Goal: Task Accomplishment & Management: Manage account settings

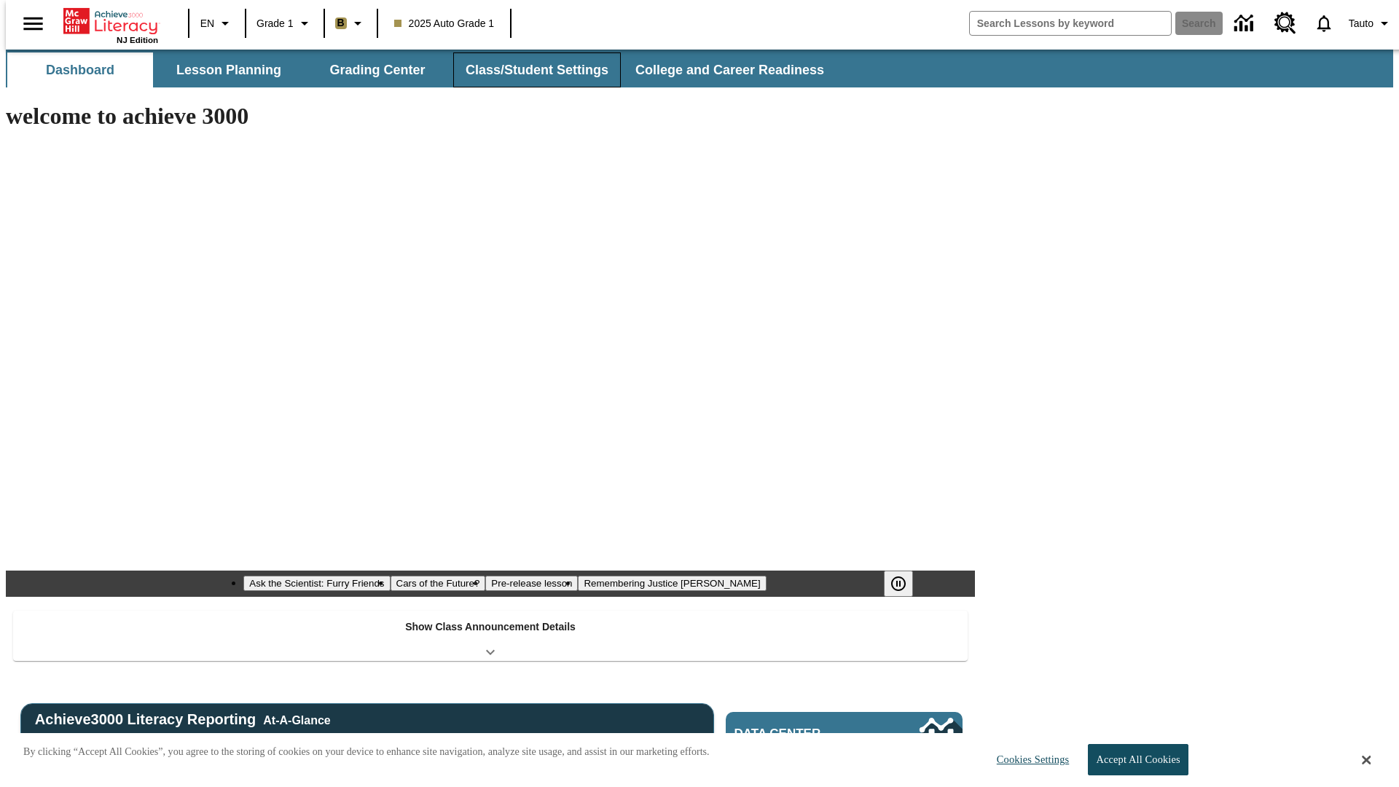
click at [529, 70] on button "Class/Student Settings" at bounding box center [537, 69] width 168 height 35
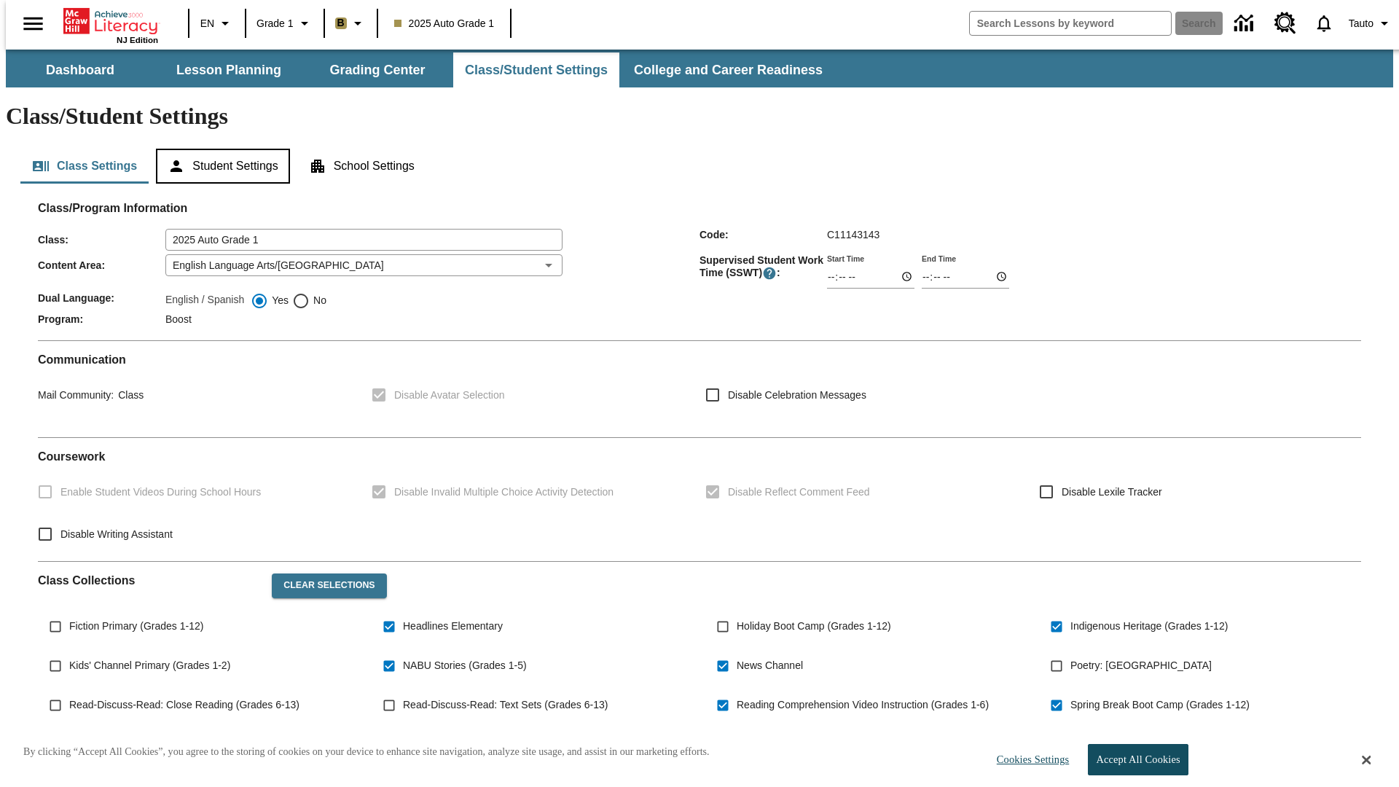
click at [219, 149] on button "Student Settings" at bounding box center [222, 166] width 133 height 35
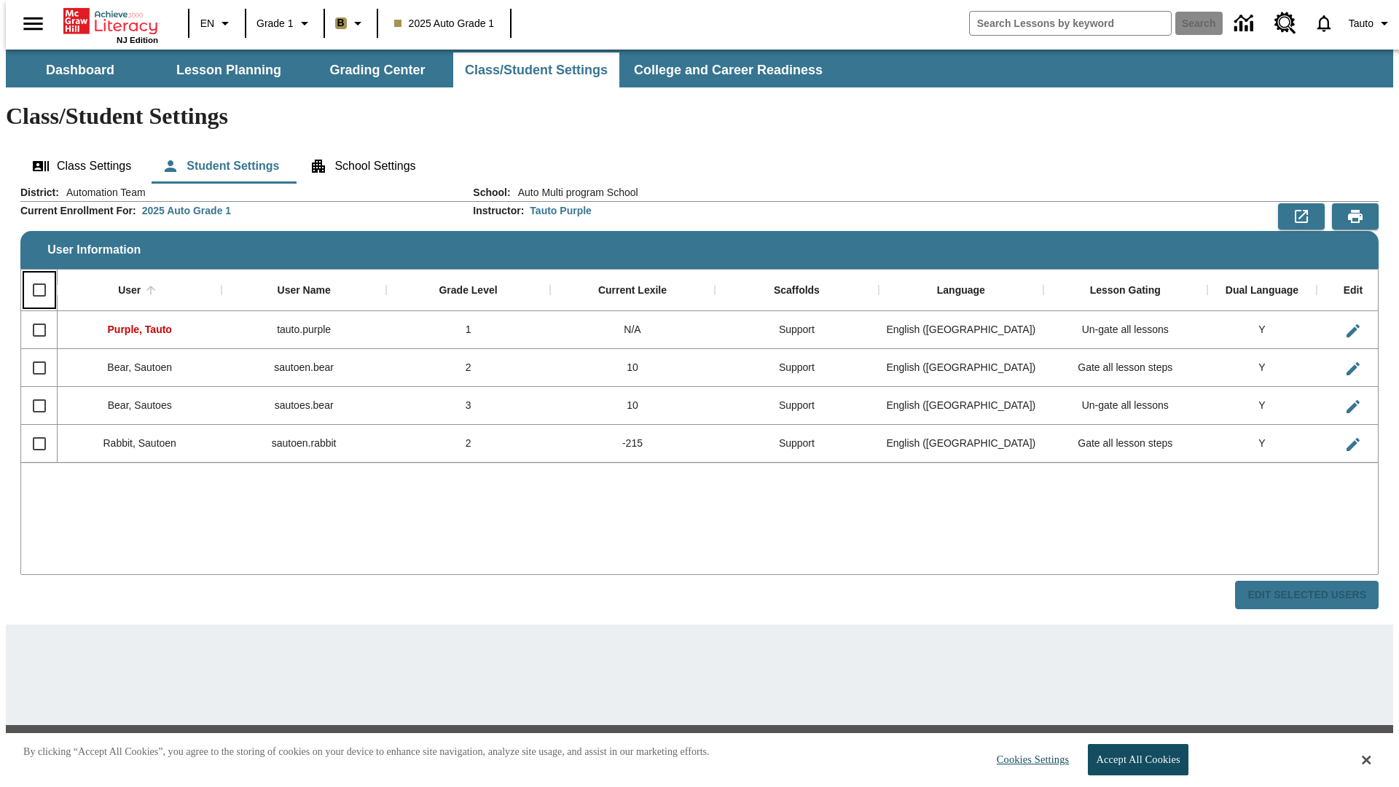
click at [33, 275] on input "Select all rows" at bounding box center [39, 290] width 31 height 31
checkbox input "true"
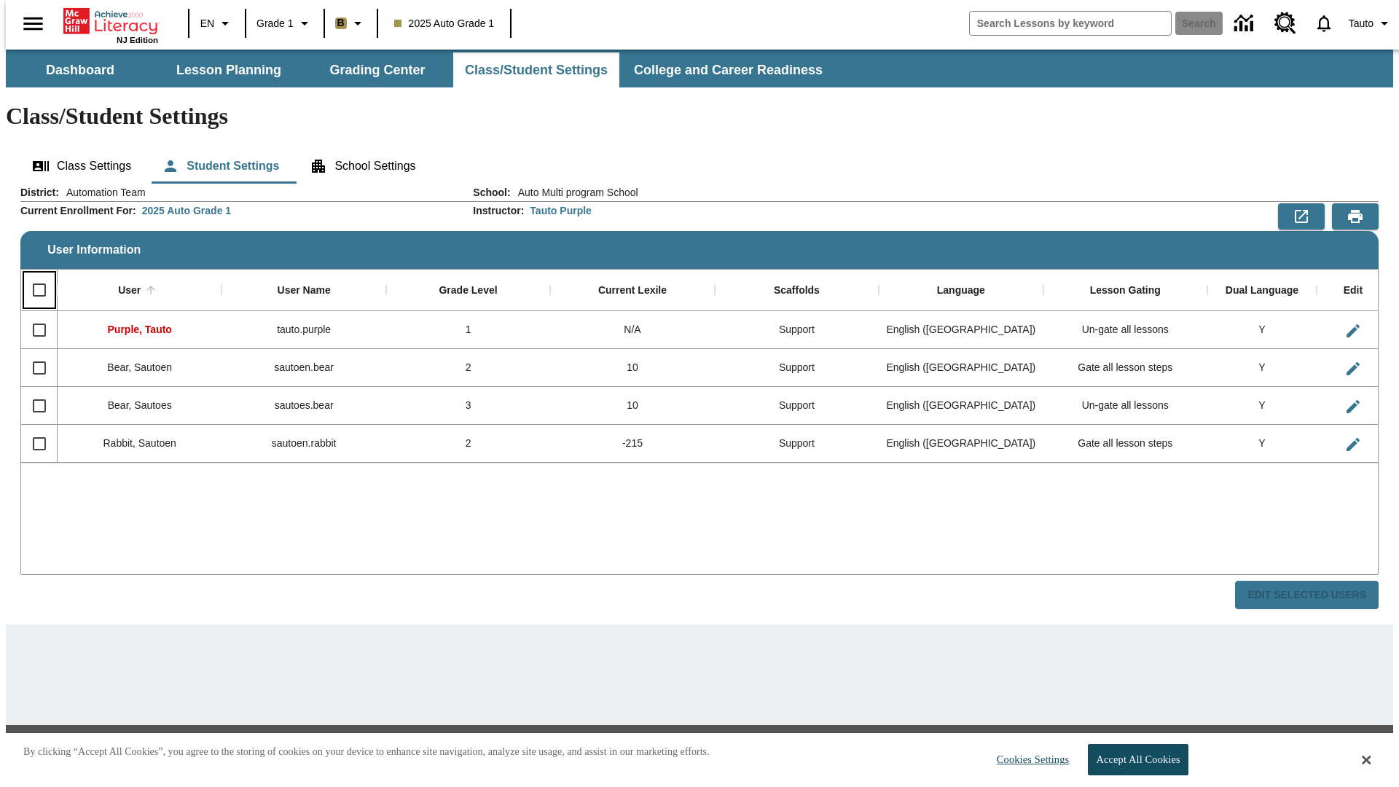
checkbox input "true"
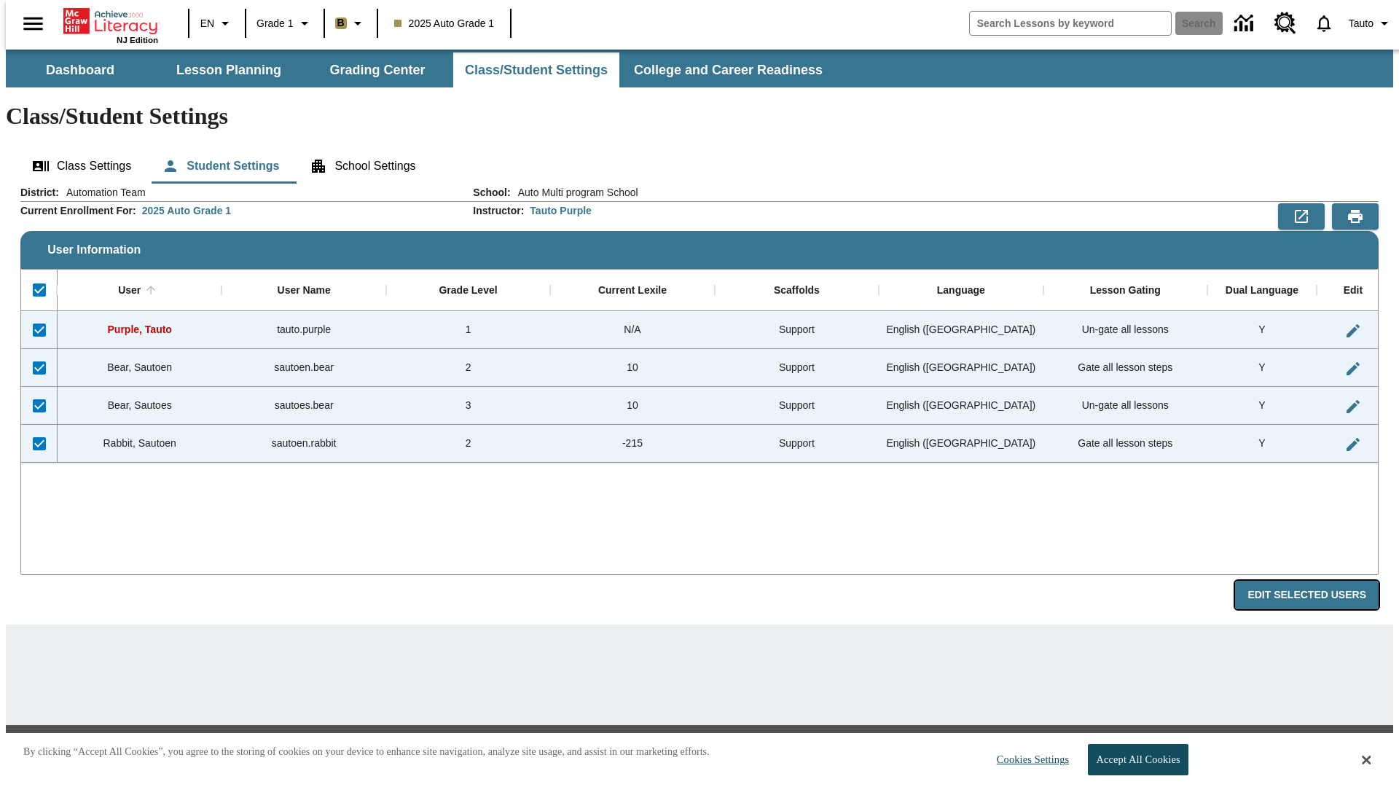
click at [1318, 581] on button "Edit Selected Users" at bounding box center [1306, 595] width 143 height 28
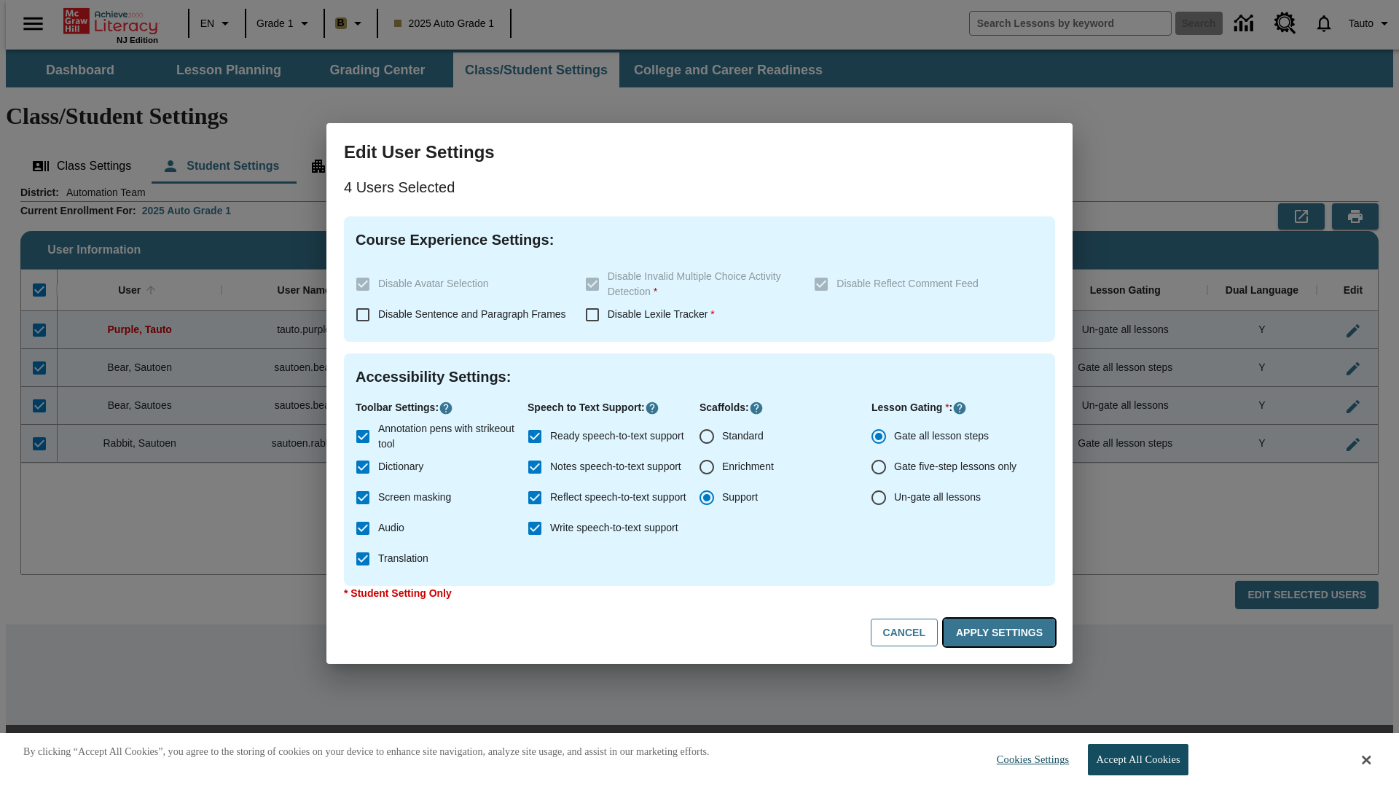
click at [1002, 632] on button "Apply Settings" at bounding box center [998, 632] width 111 height 28
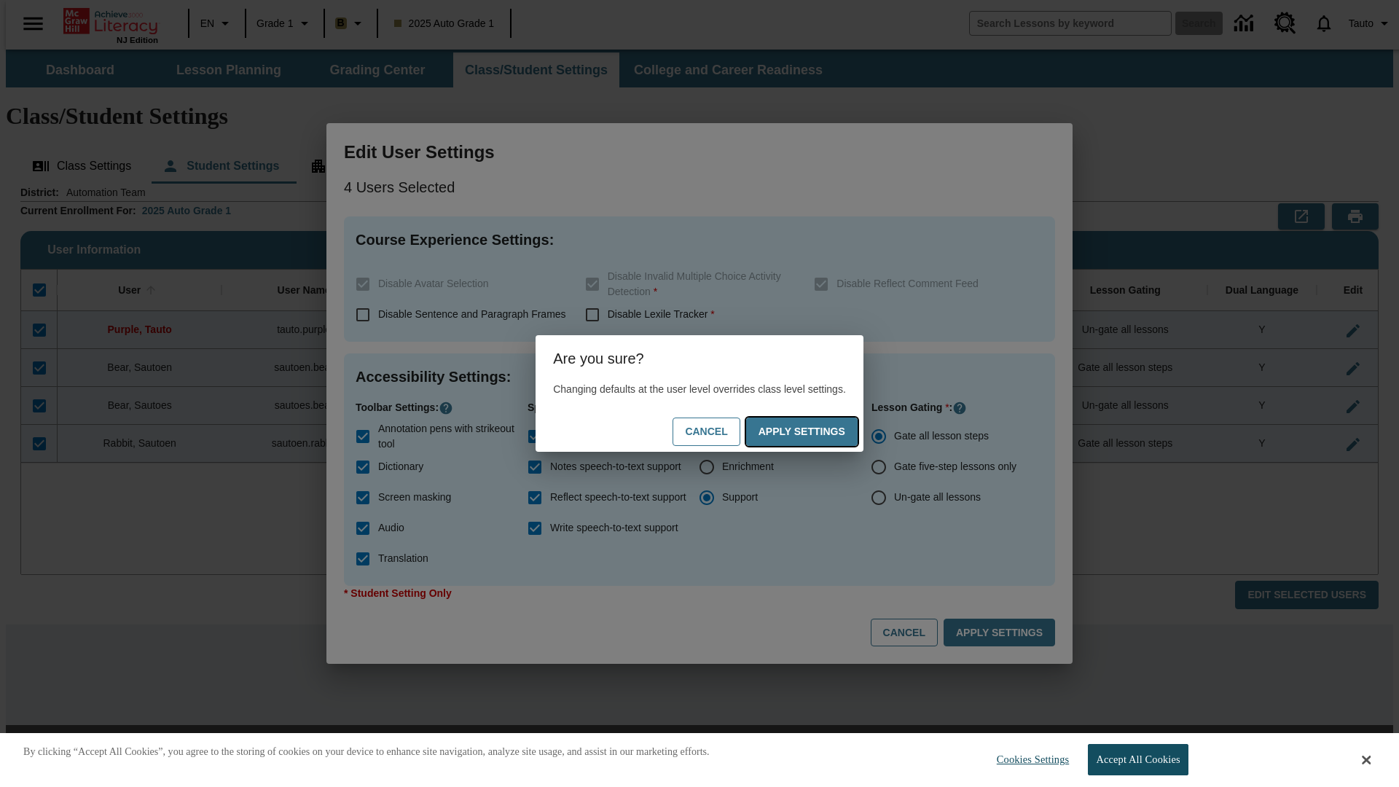
click at [816, 431] on button "Apply Settings" at bounding box center [801, 431] width 111 height 28
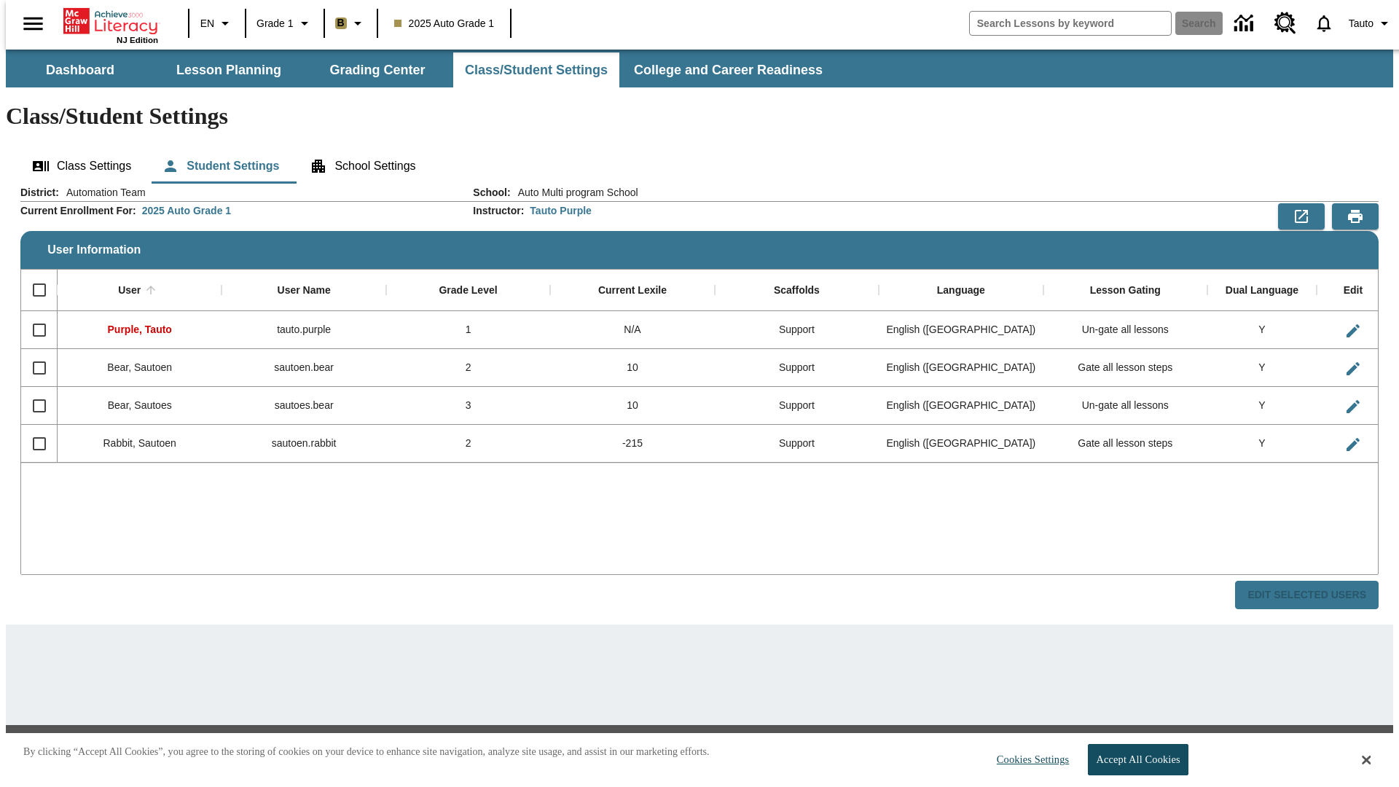
checkbox input "false"
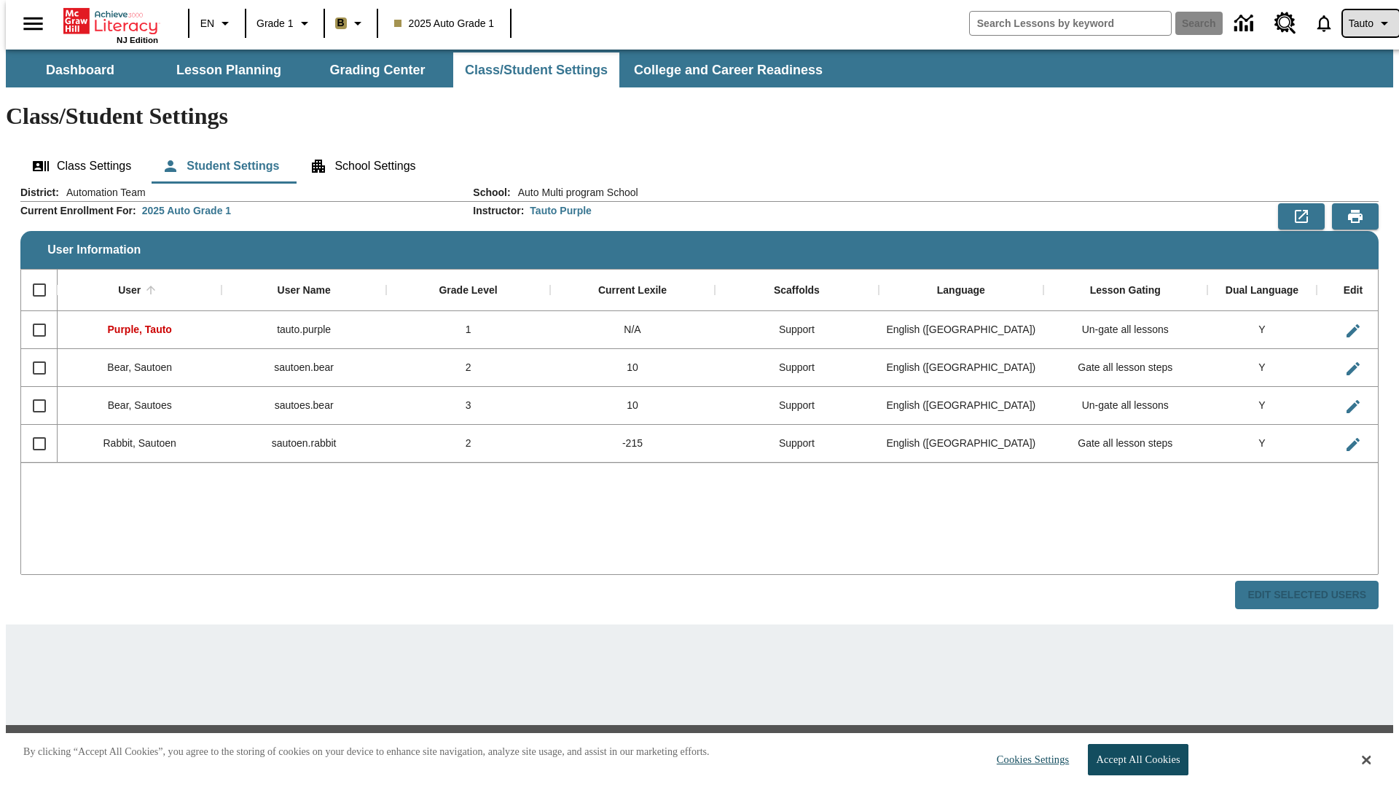
click at [1363, 23] on span "Tauto" at bounding box center [1360, 23] width 25 height 15
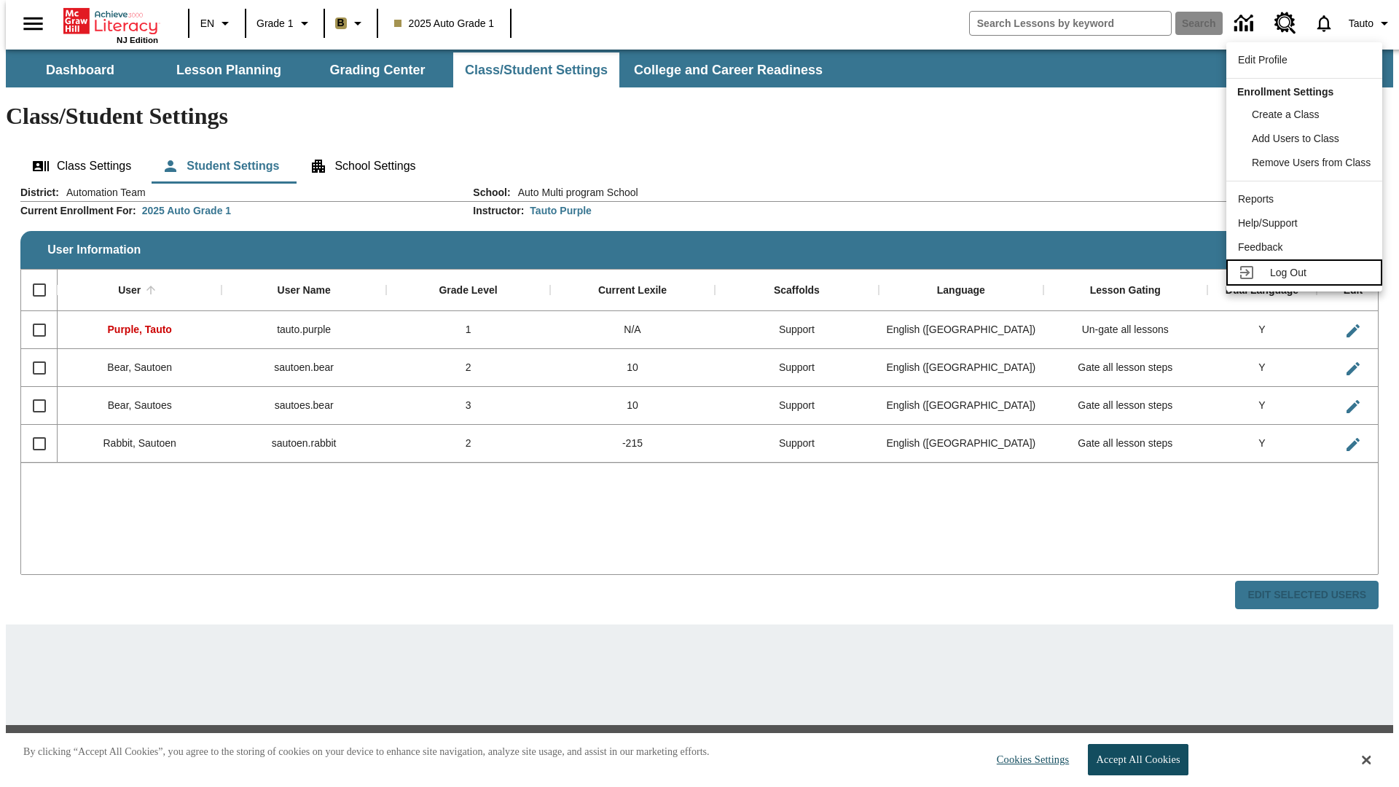
click at [1306, 272] on span "Log Out" at bounding box center [1288, 273] width 36 height 12
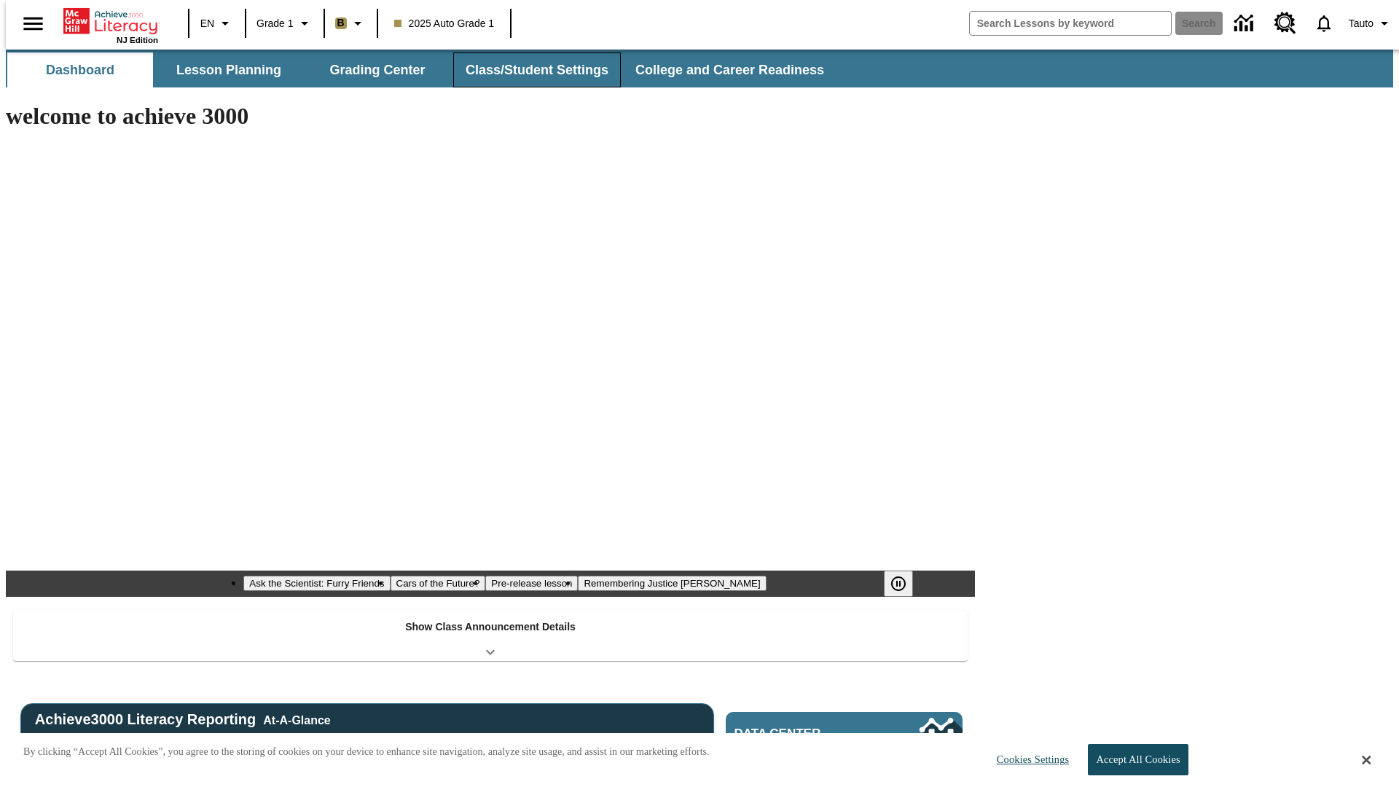
click at [529, 70] on button "Class/Student Settings" at bounding box center [537, 69] width 168 height 35
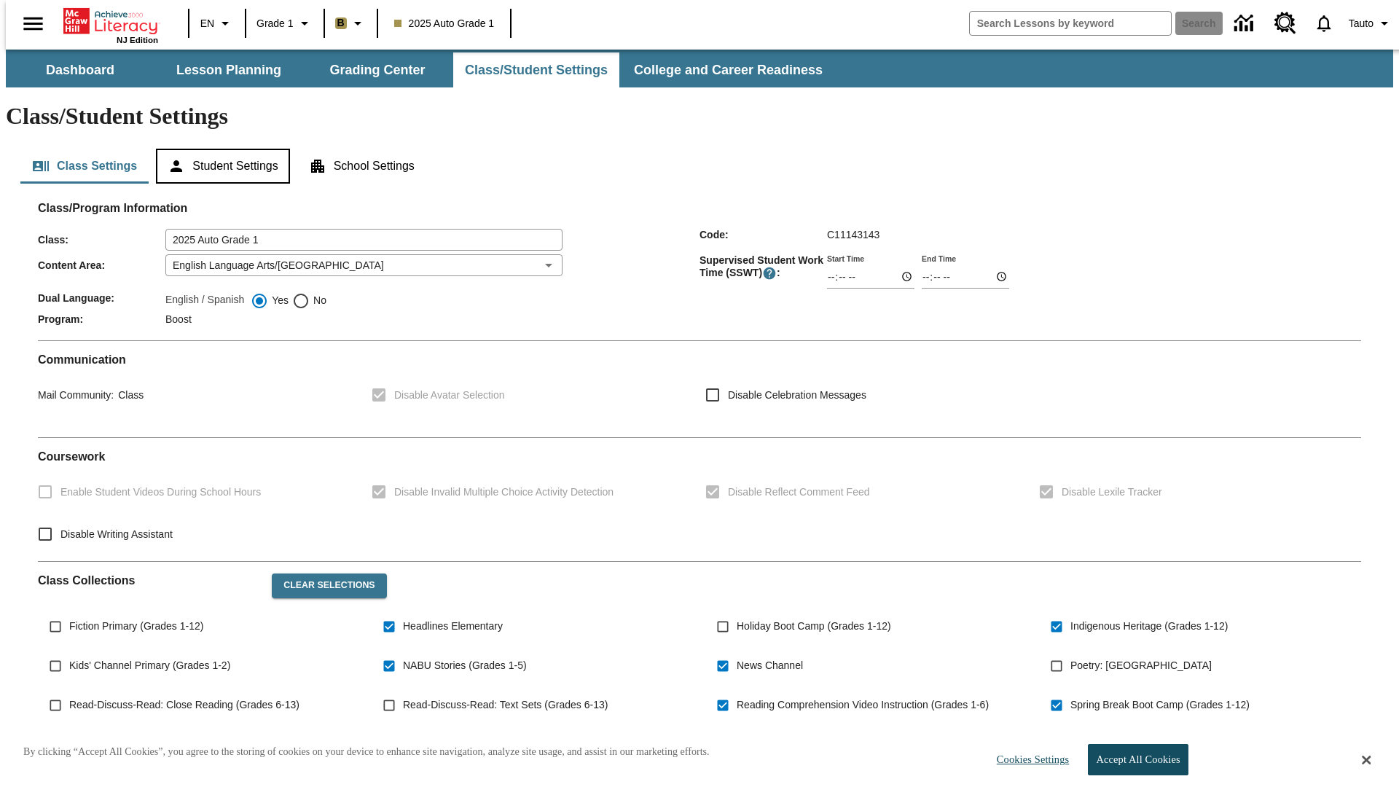
click at [219, 149] on button "Student Settings" at bounding box center [222, 166] width 133 height 35
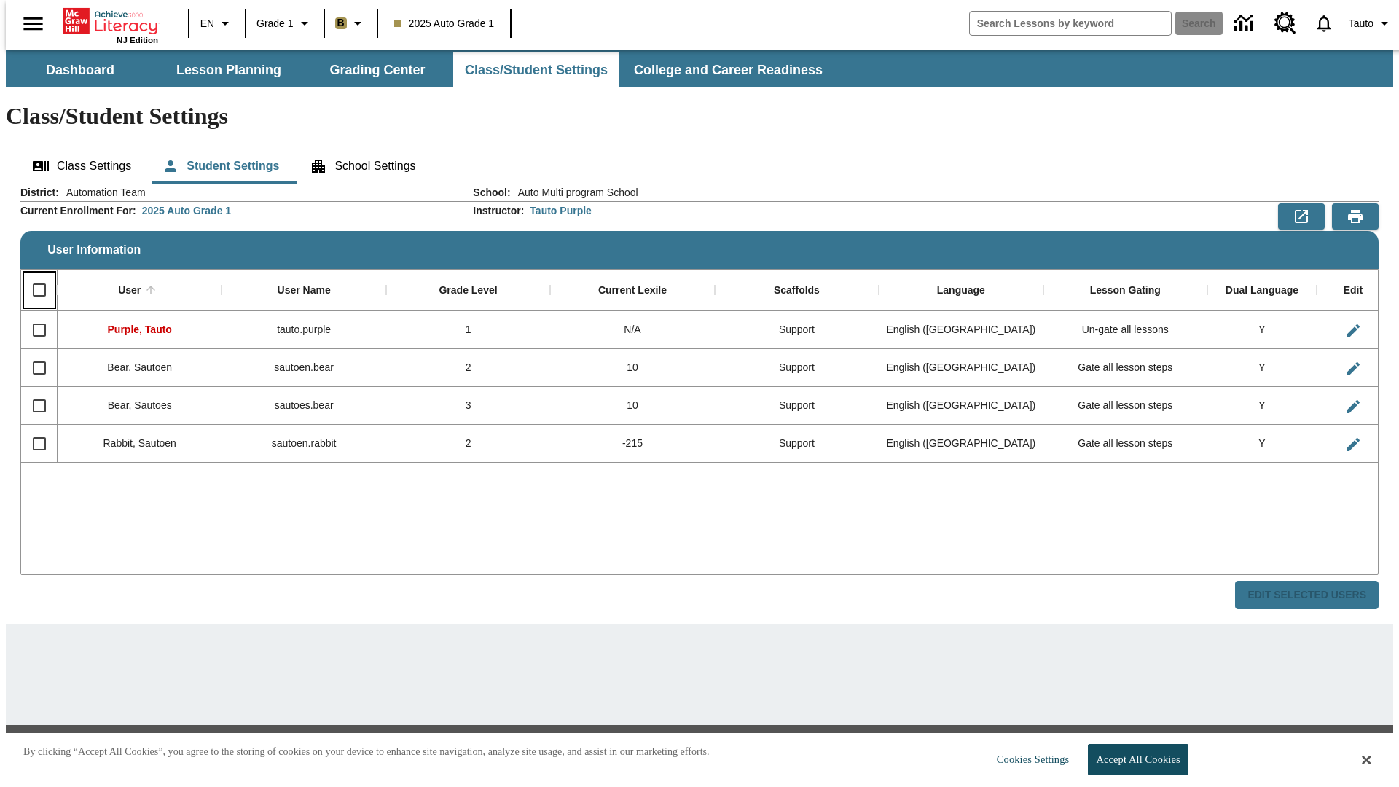
click at [33, 275] on input "Select all rows" at bounding box center [39, 290] width 31 height 31
checkbox input "true"
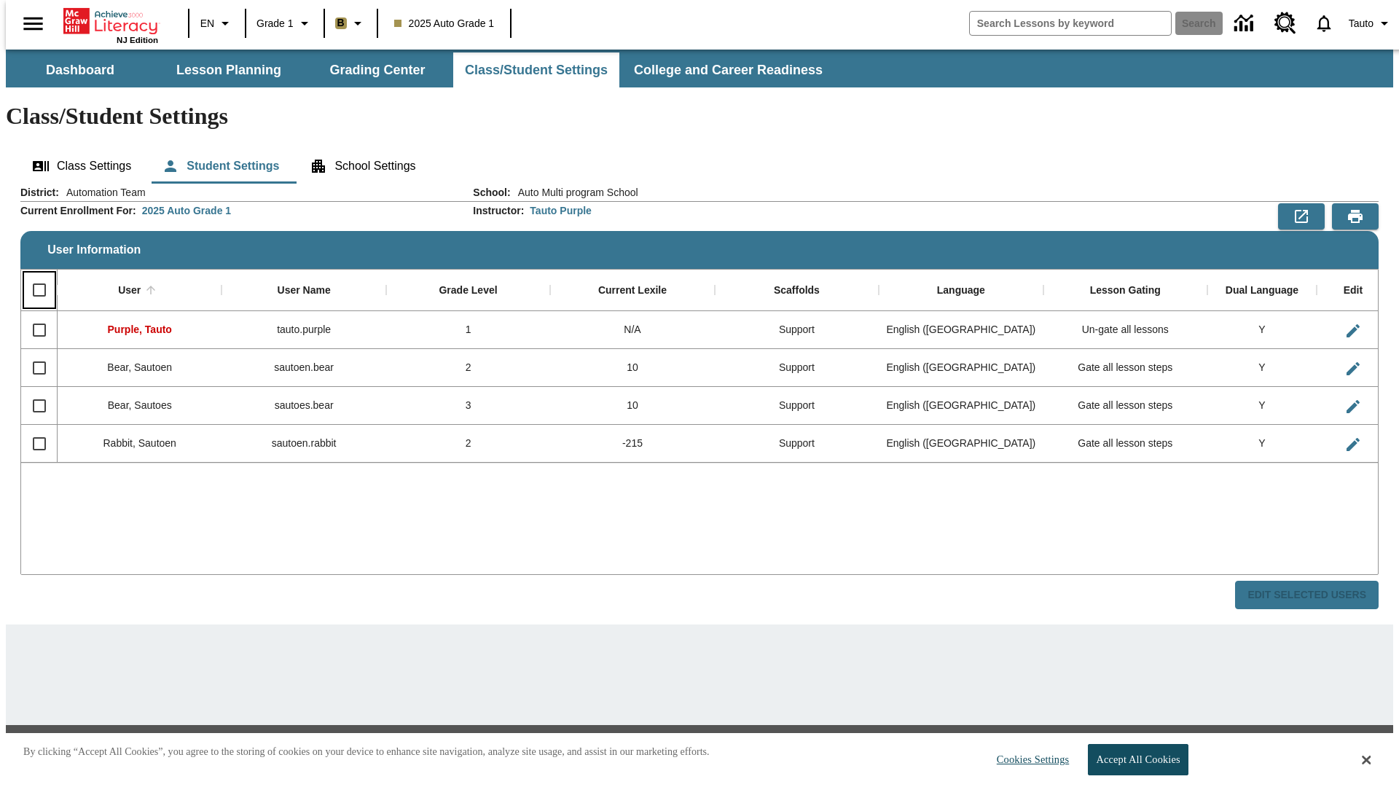
checkbox input "true"
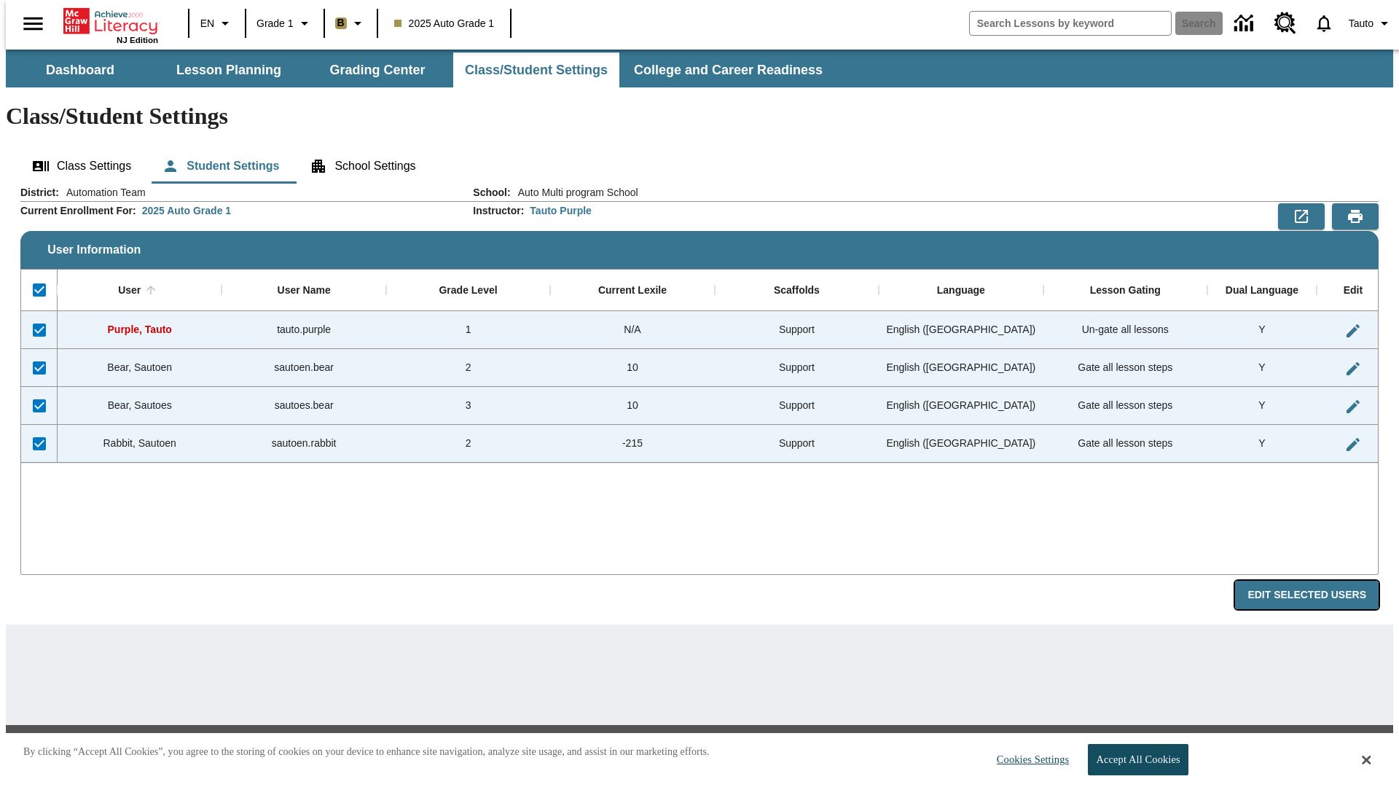
click at [1318, 581] on button "Edit Selected Users" at bounding box center [1306, 595] width 143 height 28
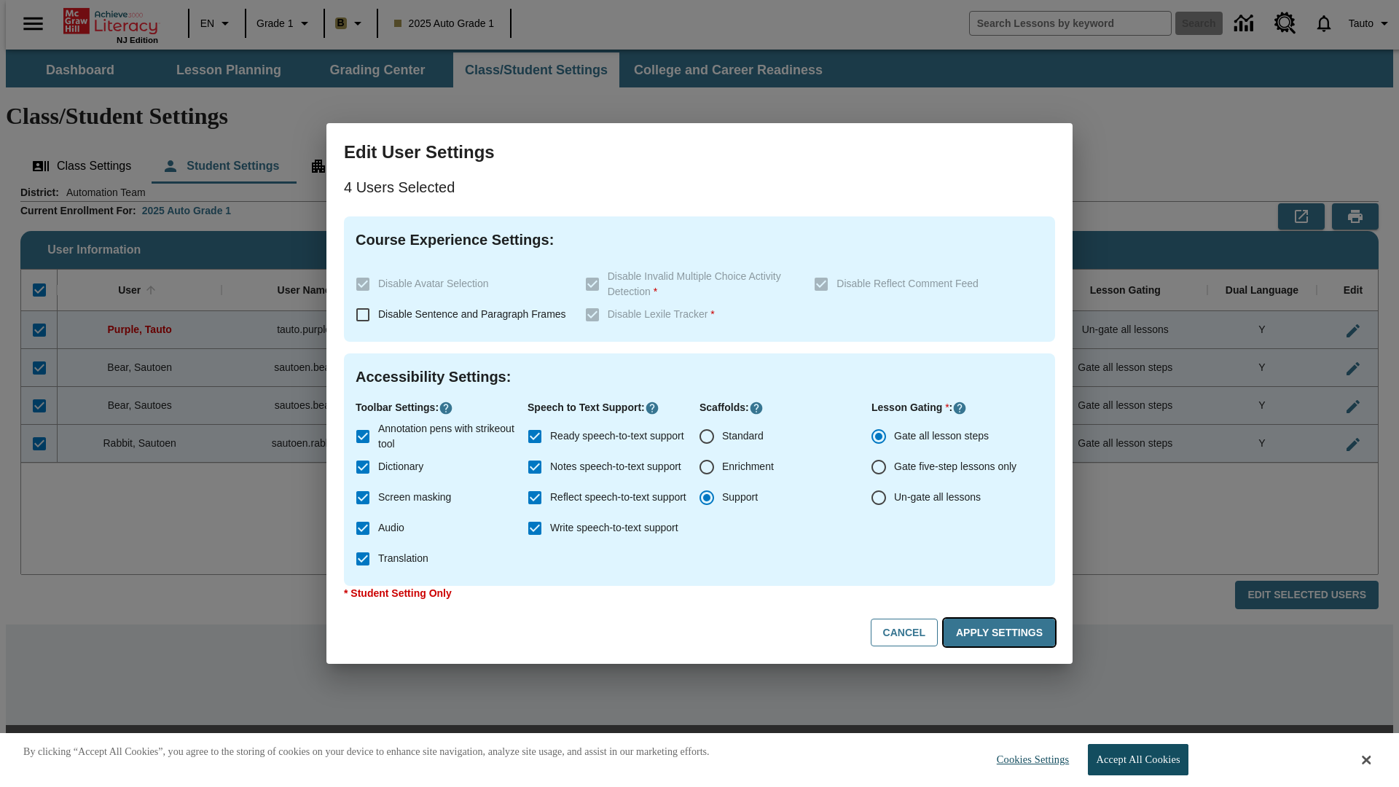
click at [1002, 632] on button "Apply Settings" at bounding box center [998, 632] width 111 height 28
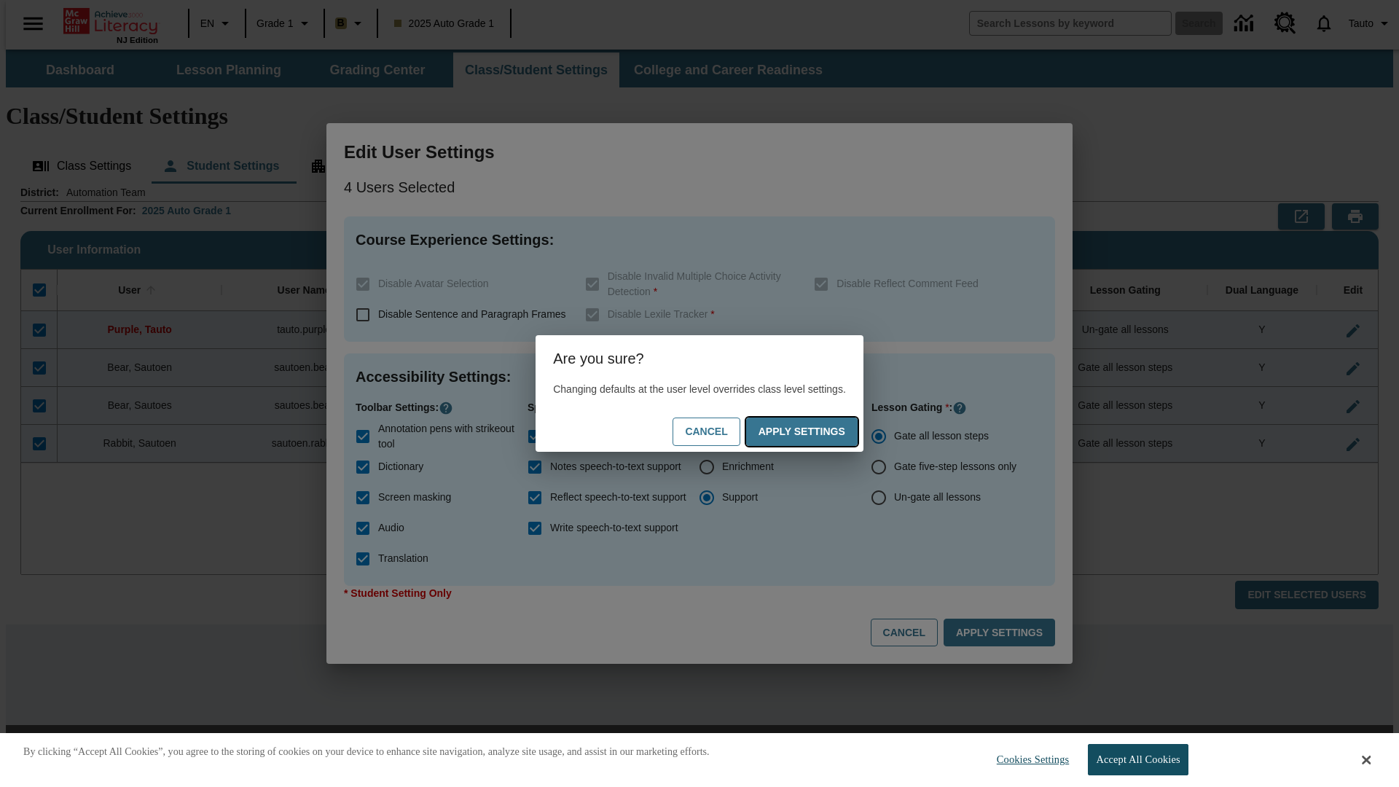
click at [816, 431] on button "Apply Settings" at bounding box center [801, 431] width 111 height 28
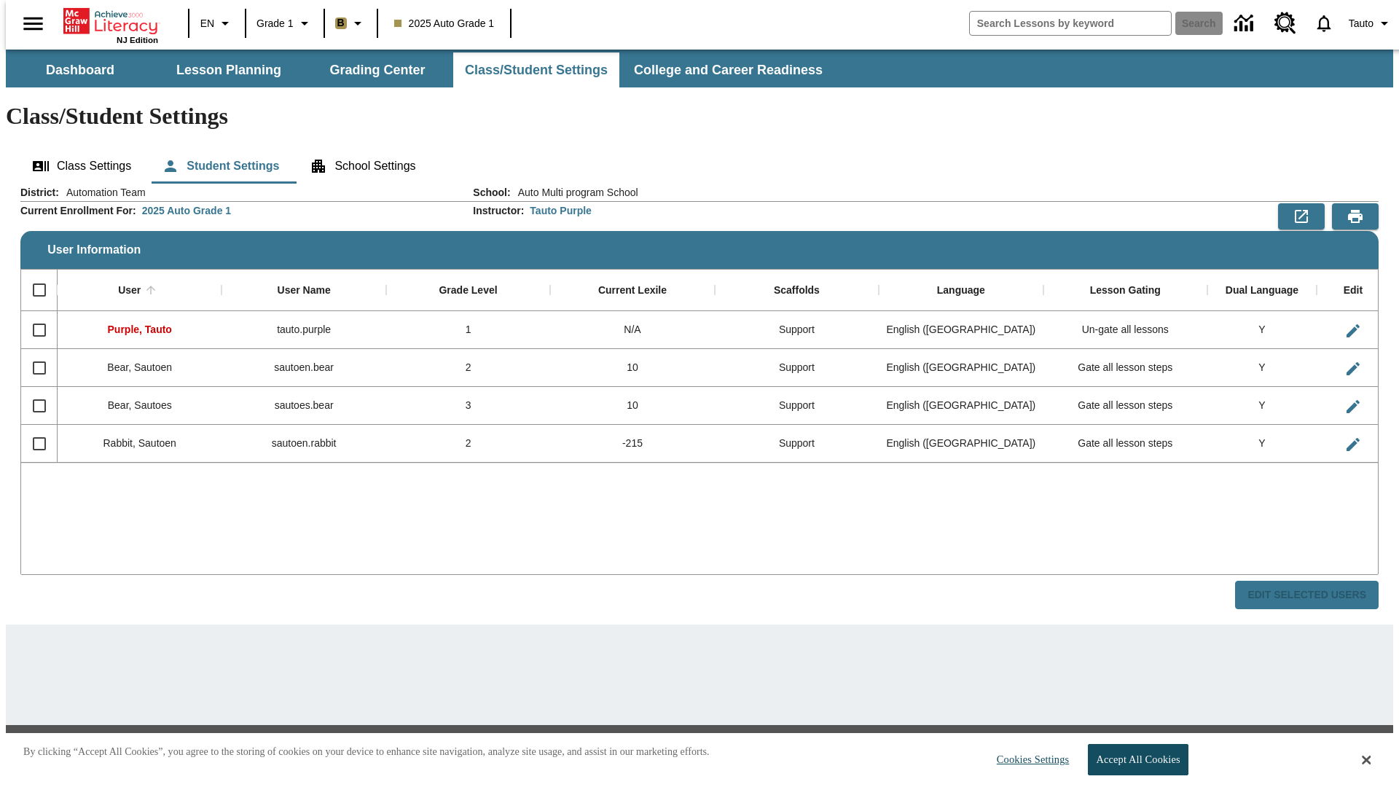
checkbox input "false"
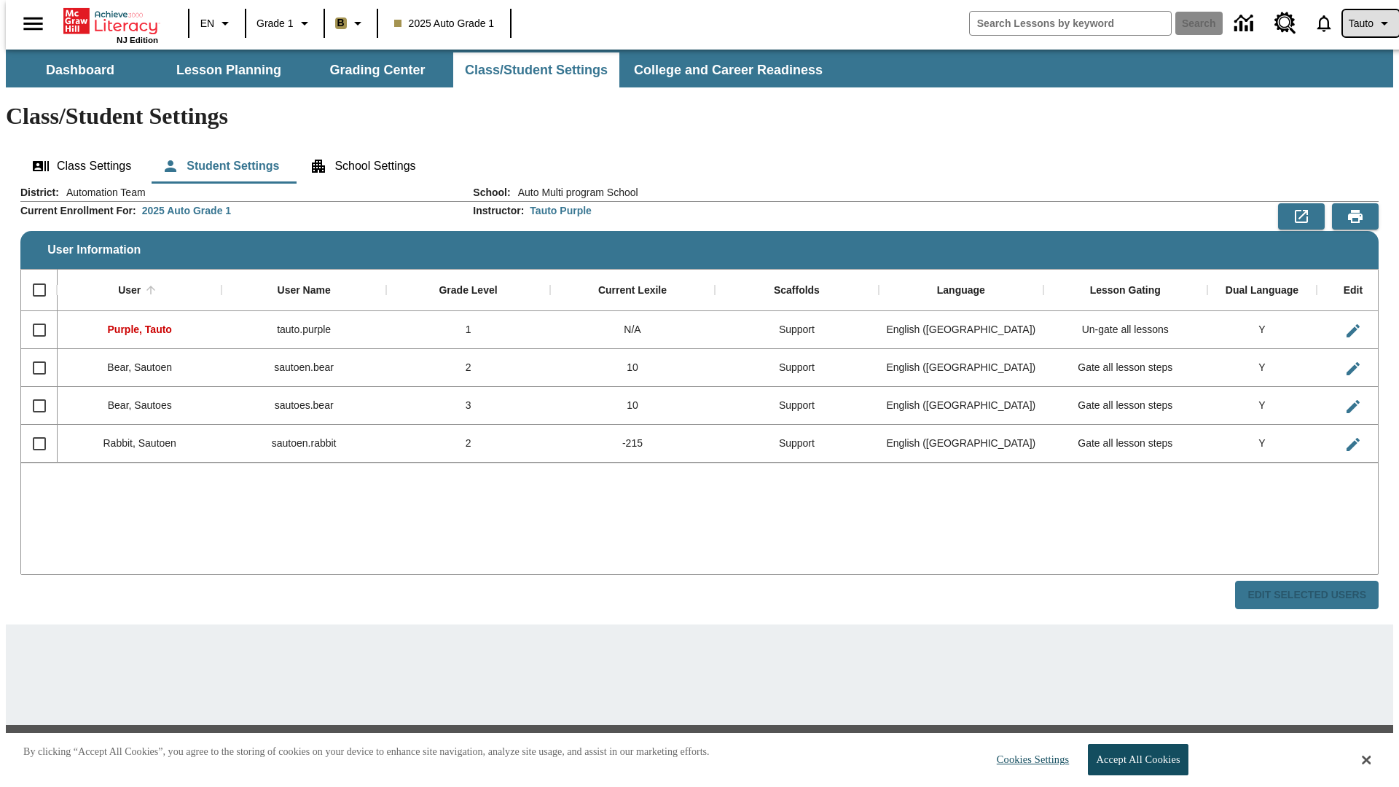
click at [1363, 23] on span "Tauto" at bounding box center [1360, 23] width 25 height 15
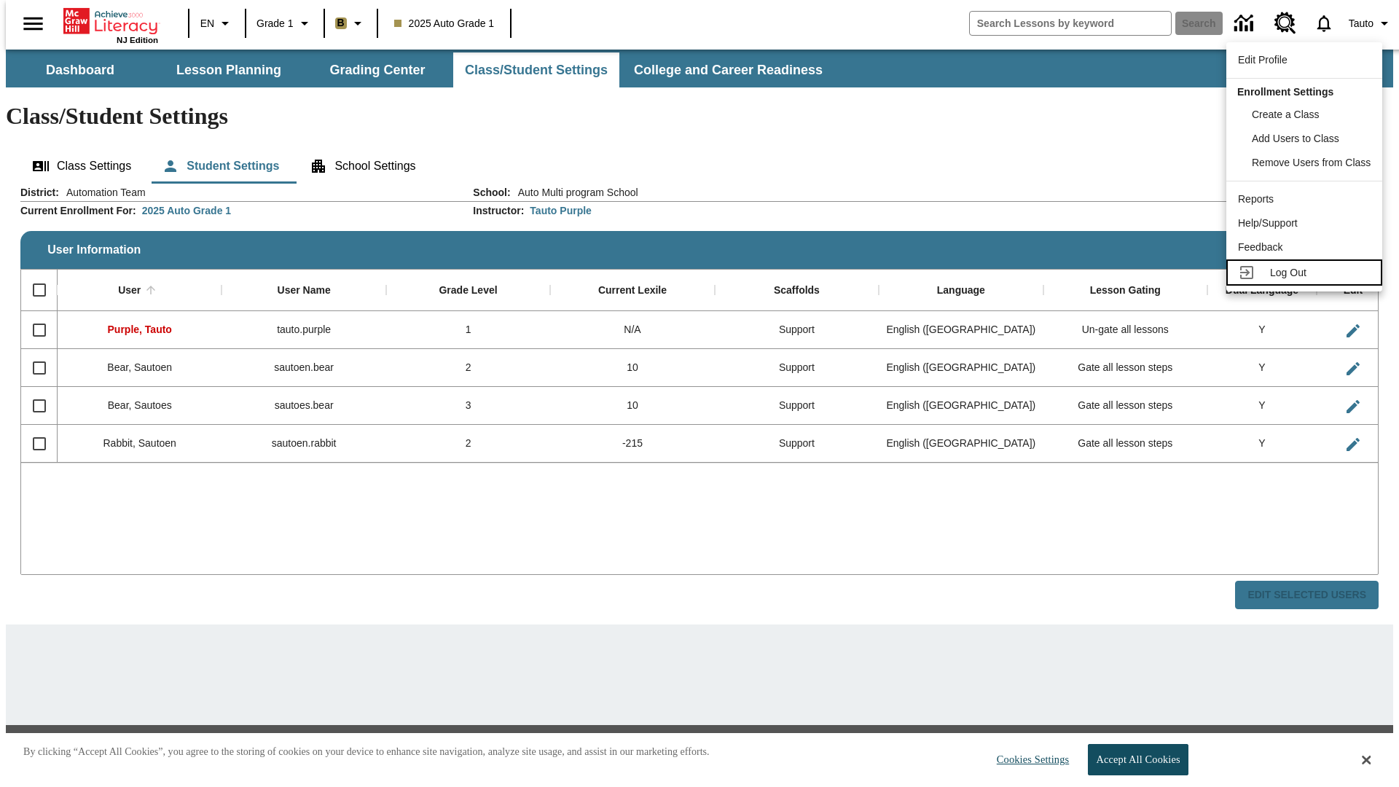
click at [1306, 272] on span "Log Out" at bounding box center [1288, 273] width 36 height 12
